Goal: Task Accomplishment & Management: Manage account settings

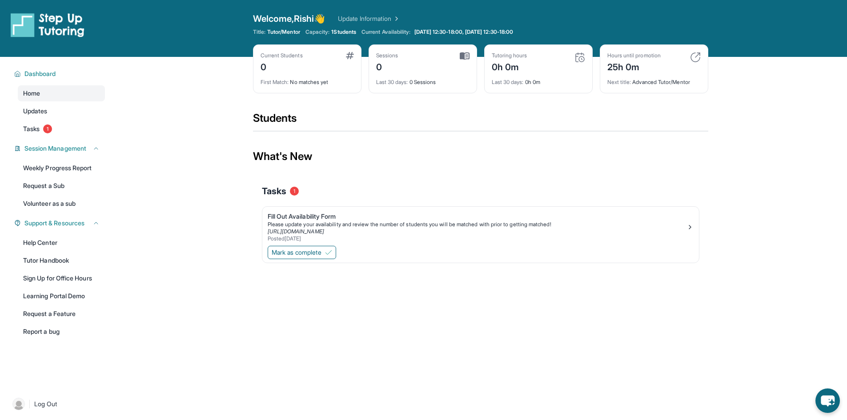
click at [371, 20] on link "Update Information" at bounding box center [369, 18] width 62 height 9
click at [64, 132] on link "Tasks 1" at bounding box center [61, 129] width 87 height 16
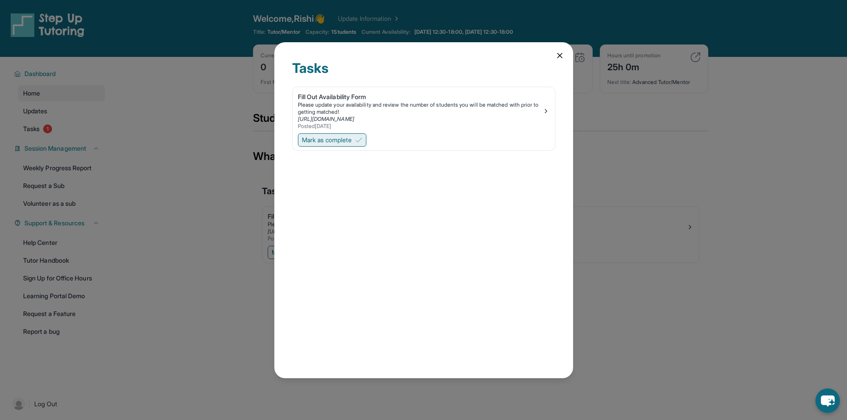
click at [343, 141] on span "Mark as complete" at bounding box center [327, 140] width 50 height 9
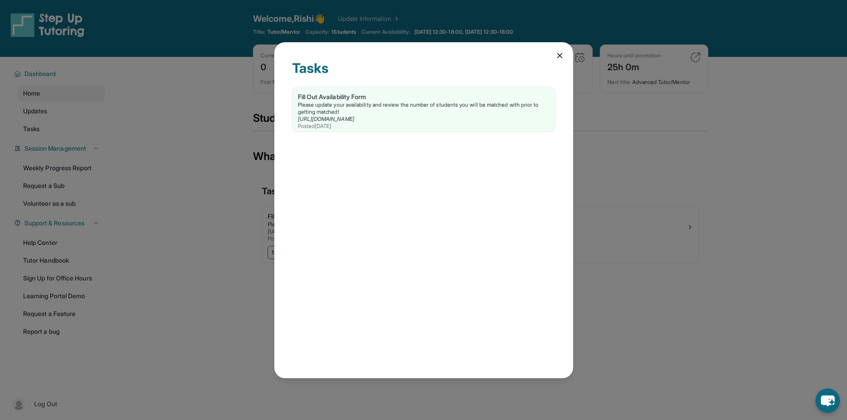
click at [561, 58] on icon at bounding box center [559, 55] width 4 height 4
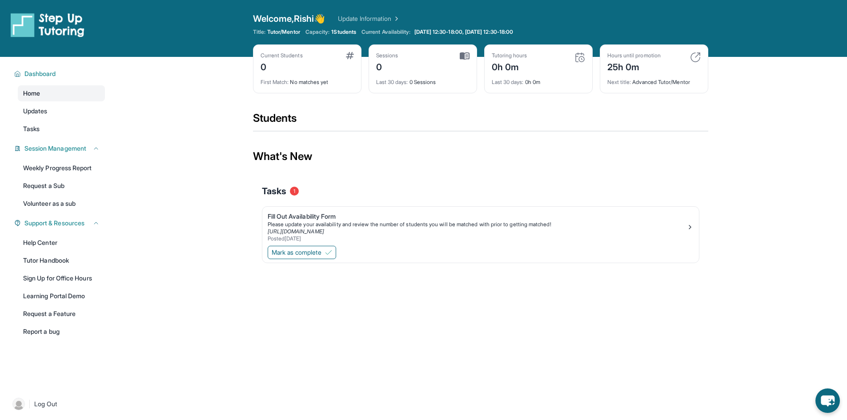
click at [68, 93] on link "Home" at bounding box center [61, 93] width 87 height 16
click at [49, 109] on link "Updates" at bounding box center [61, 111] width 87 height 16
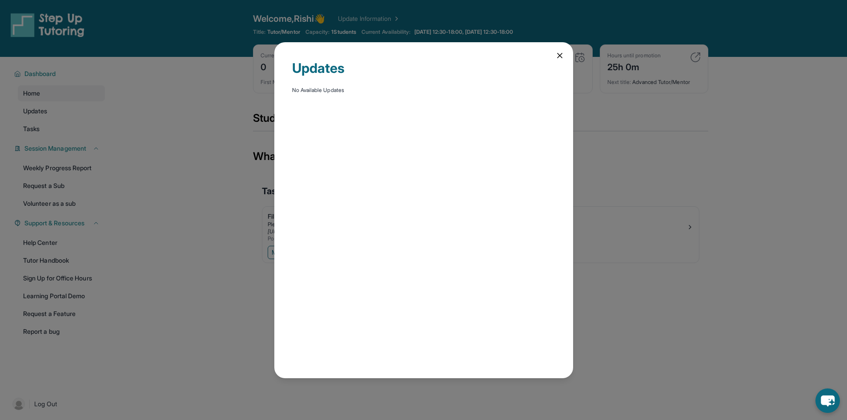
click at [549, 54] on div "Updates No Available Updates" at bounding box center [423, 210] width 299 height 336
click at [556, 52] on icon at bounding box center [559, 55] width 9 height 9
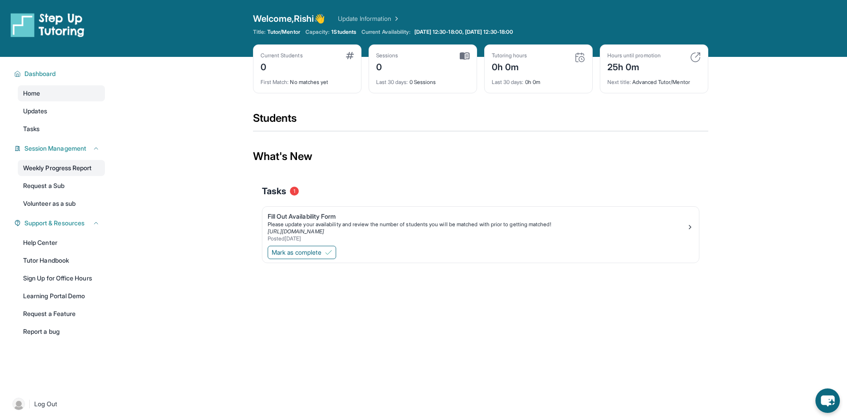
click at [65, 169] on link "Weekly Progress Report" at bounding box center [61, 168] width 87 height 16
click at [60, 202] on link "Volunteer as a sub" at bounding box center [61, 204] width 87 height 16
click at [523, 30] on icon at bounding box center [519, 31] width 5 height 5
